Goal: Task Accomplishment & Management: Manage account settings

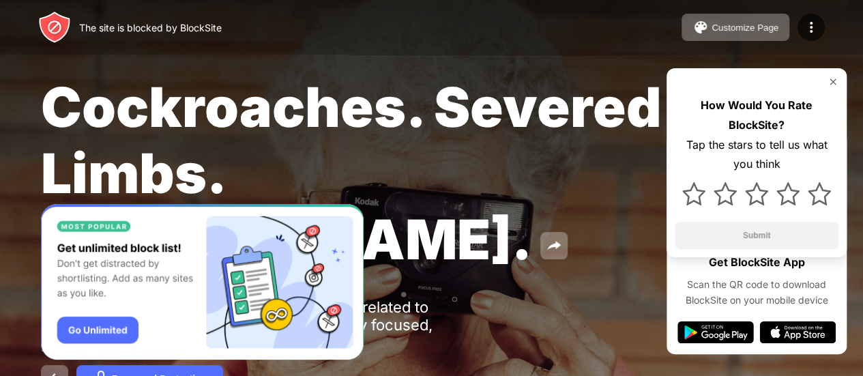
click at [291, 164] on span "Cockroaches. Severed Limbs. [PERSON_NAME]." at bounding box center [351, 173] width 621 height 199
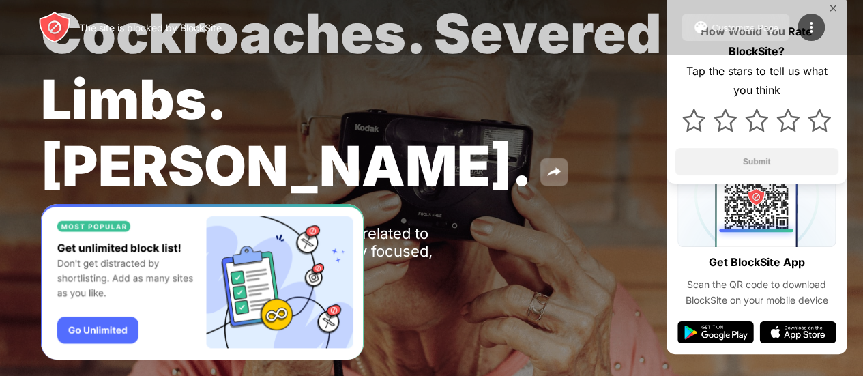
scroll to position [90, 0]
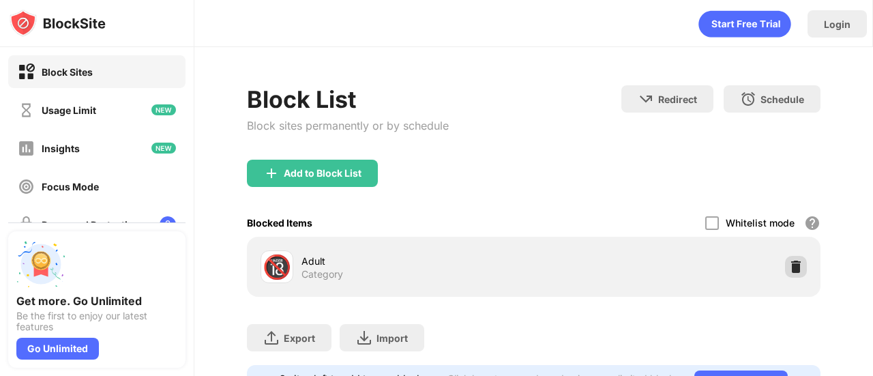
drag, startPoint x: 796, startPoint y: 274, endPoint x: 790, endPoint y: 267, distance: 9.2
click at [790, 267] on div "🔞 Adult Category" at bounding box center [534, 267] width 558 height 44
click at [790, 267] on img at bounding box center [797, 267] width 14 height 14
